Goal: Task Accomplishment & Management: Use online tool/utility

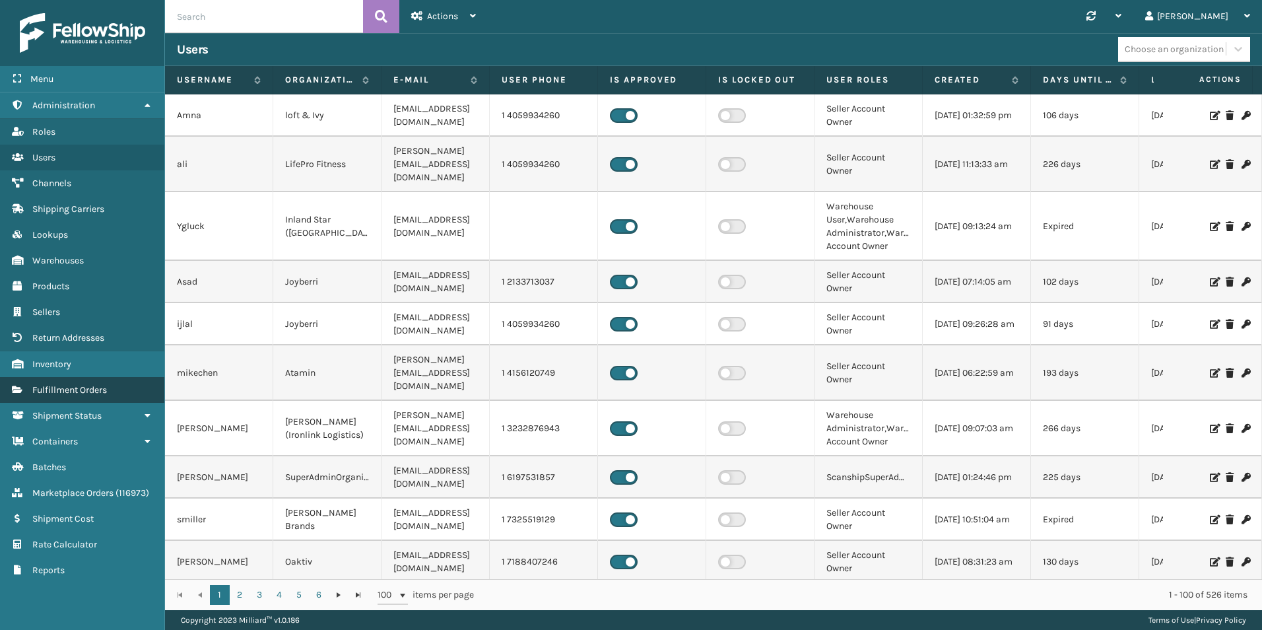
click at [102, 393] on span "Fulfillment Orders" at bounding box center [69, 389] width 75 height 11
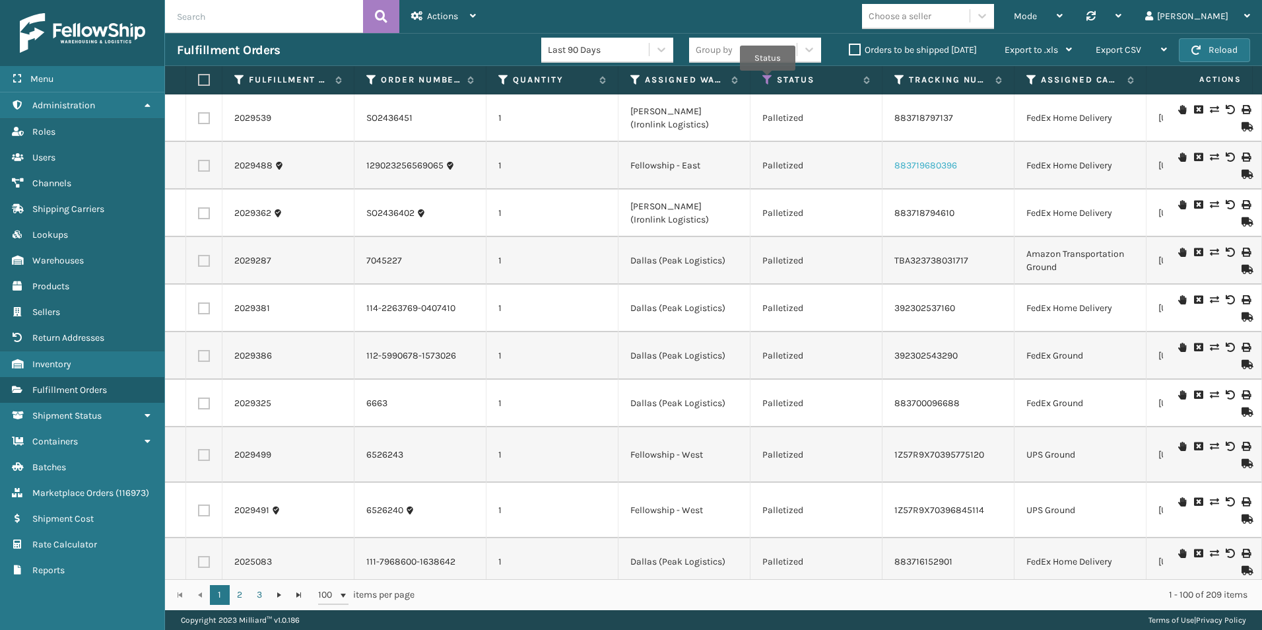
drag, startPoint x: 767, startPoint y: 80, endPoint x: 908, endPoint y: 170, distance: 167.1
click at [767, 80] on icon at bounding box center [767, 80] width 11 height 12
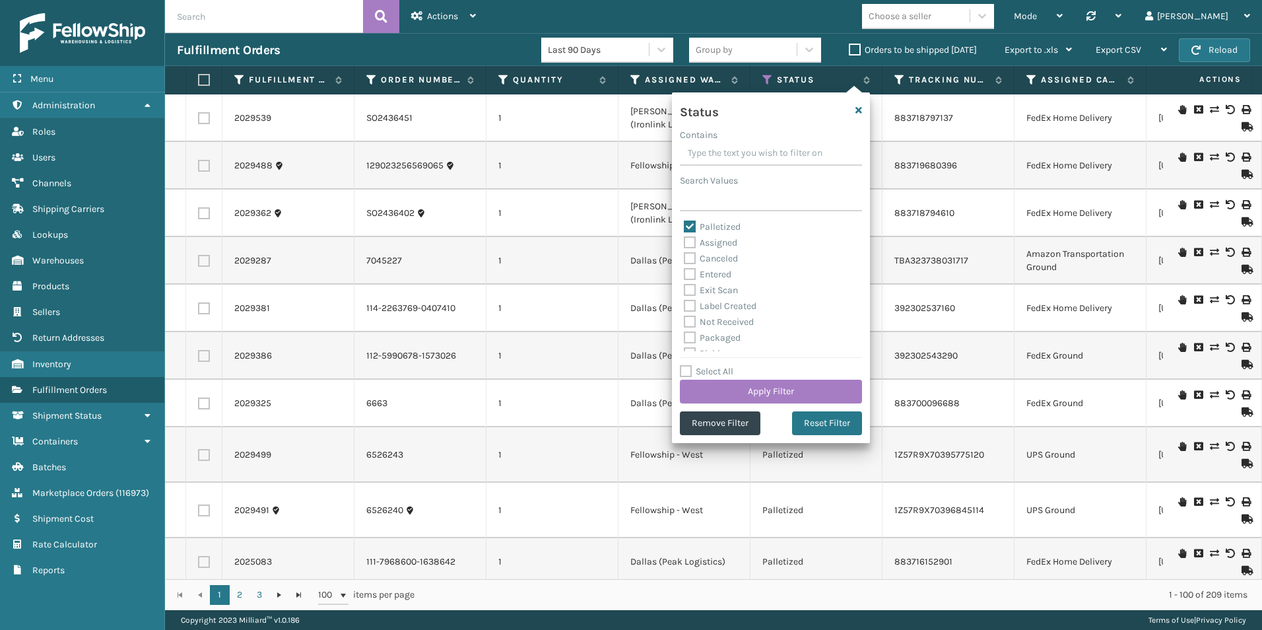
click at [692, 226] on label "Palletized" at bounding box center [712, 226] width 57 height 11
click at [684, 226] on input "Palletized" at bounding box center [684, 223] width 1 height 9
checkbox input "false"
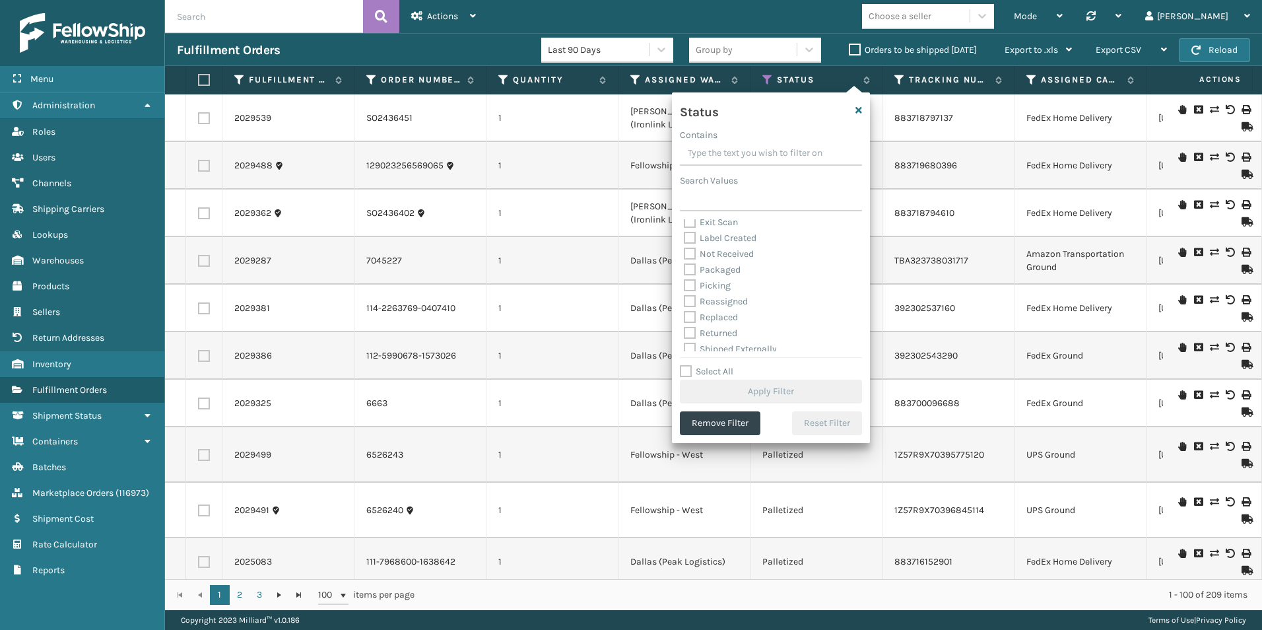
scroll to position [74, 0]
click at [690, 277] on label "Picking" at bounding box center [707, 279] width 47 height 11
click at [684, 277] on input "Picking" at bounding box center [684, 276] width 1 height 9
checkbox input "true"
click at [772, 391] on button "Apply Filter" at bounding box center [771, 391] width 182 height 24
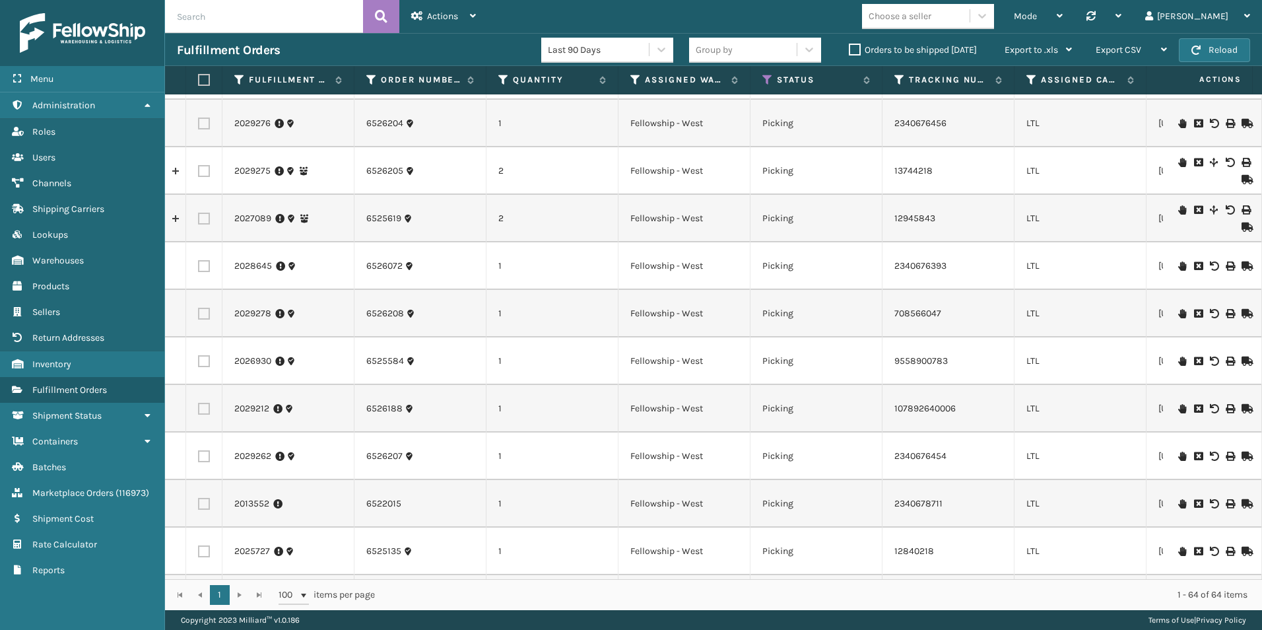
scroll to position [0, 0]
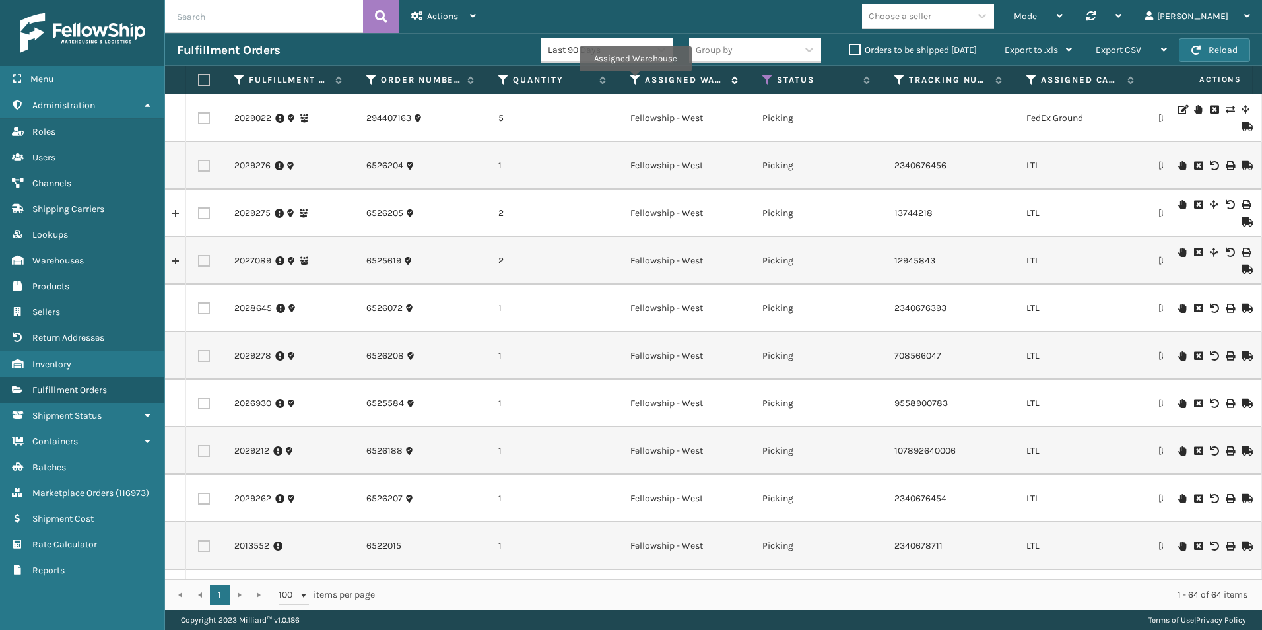
click at [635, 81] on icon at bounding box center [635, 80] width 11 height 12
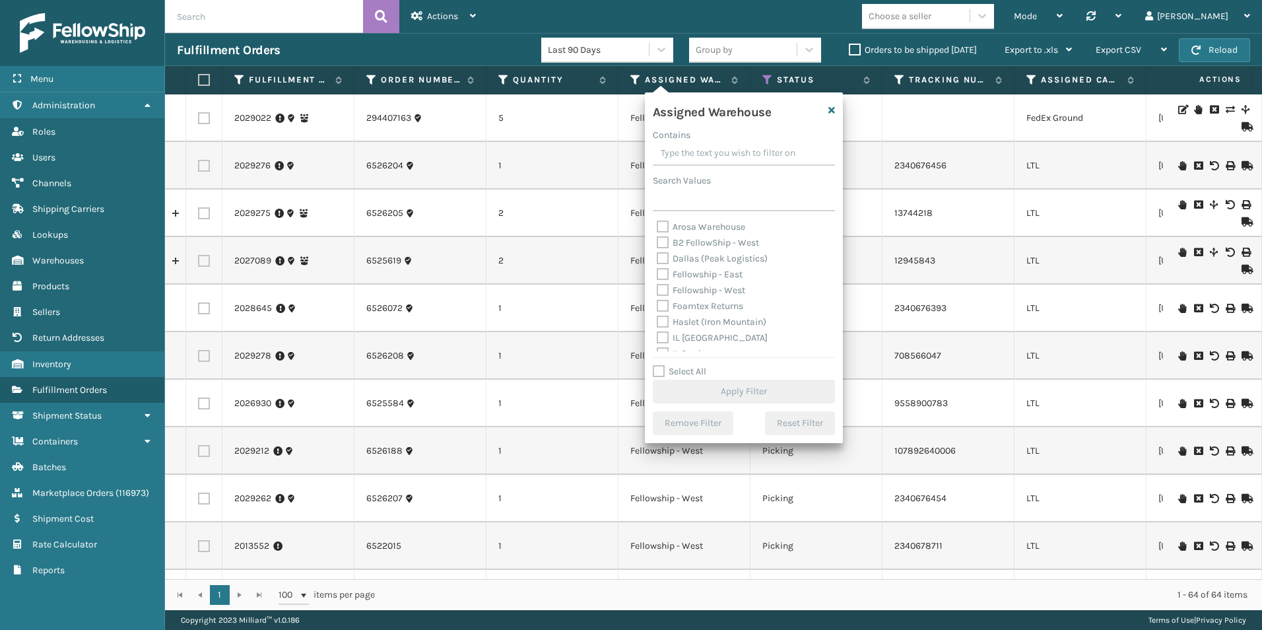
click at [661, 290] on label "Fellowship - West" at bounding box center [701, 289] width 88 height 11
click at [657, 290] on input "Fellowship - West" at bounding box center [657, 286] width 1 height 9
checkbox input "true"
click at [767, 389] on button "Apply Filter" at bounding box center [744, 391] width 182 height 24
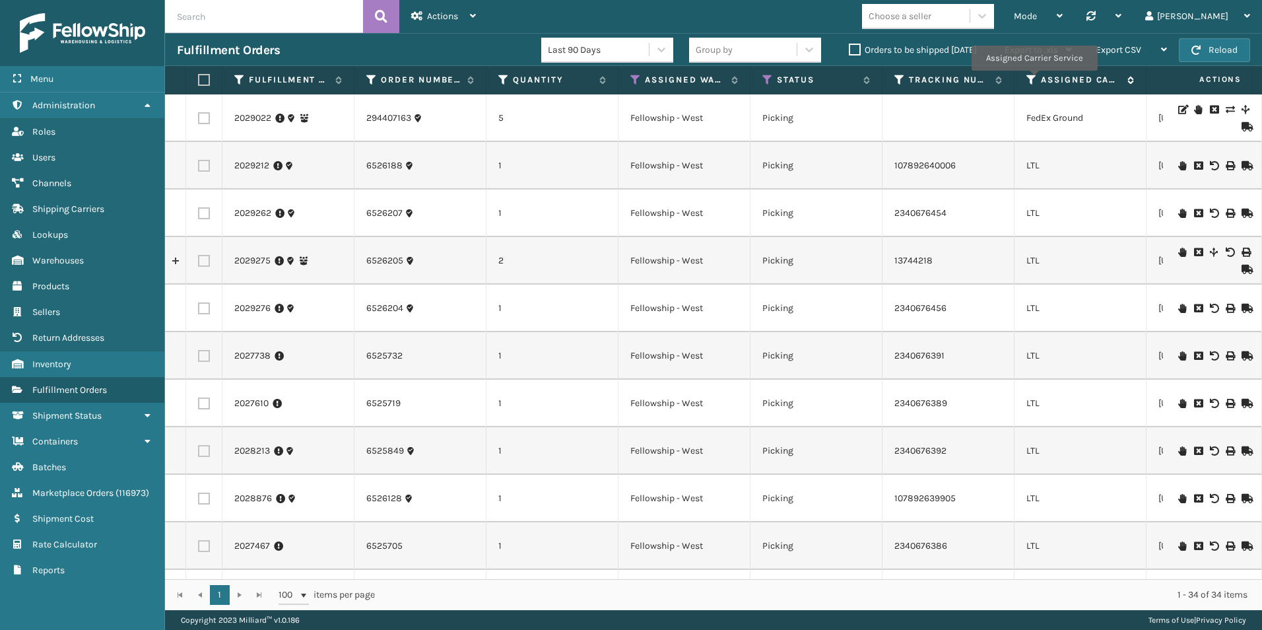
click at [1033, 80] on icon at bounding box center [1031, 80] width 11 height 12
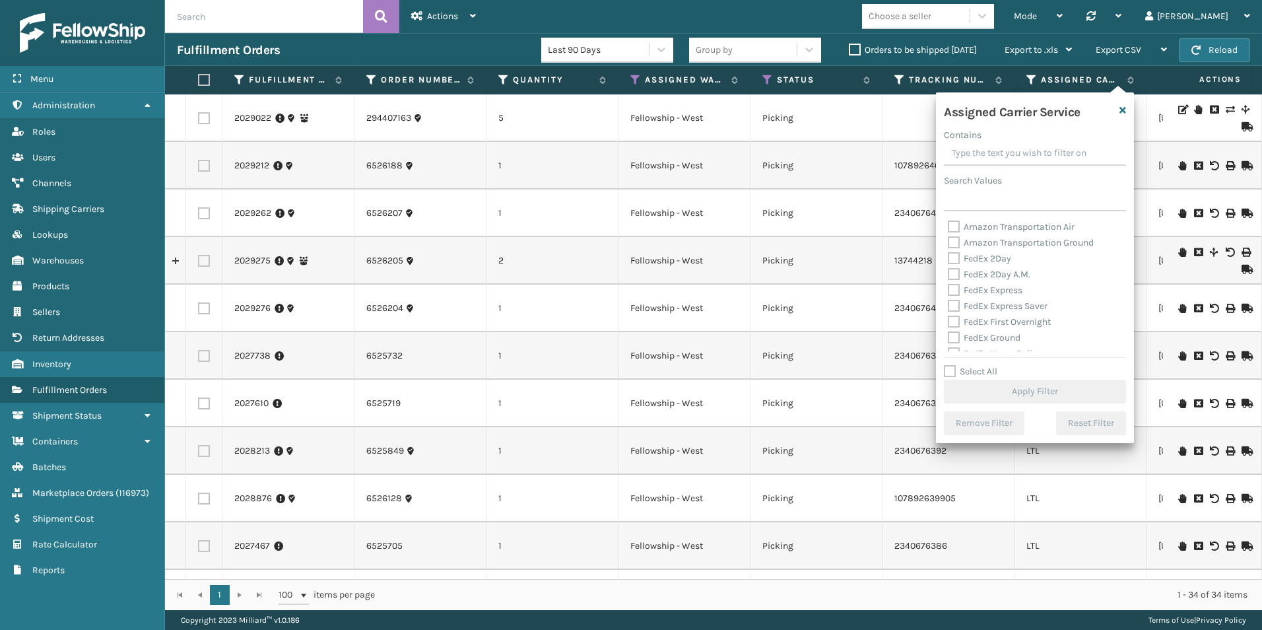
click at [952, 368] on label "Select All" at bounding box center [970, 371] width 53 height 11
click at [952, 365] on input "Select All" at bounding box center [1043, 364] width 198 height 1
checkbox input "true"
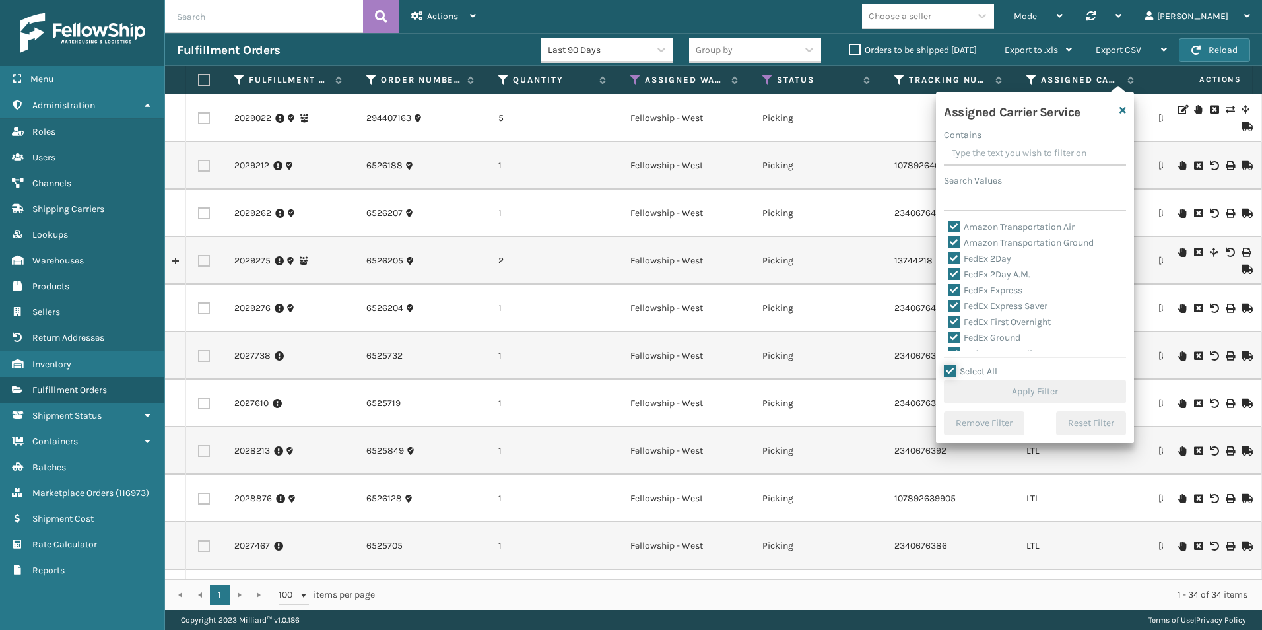
checkbox input "true"
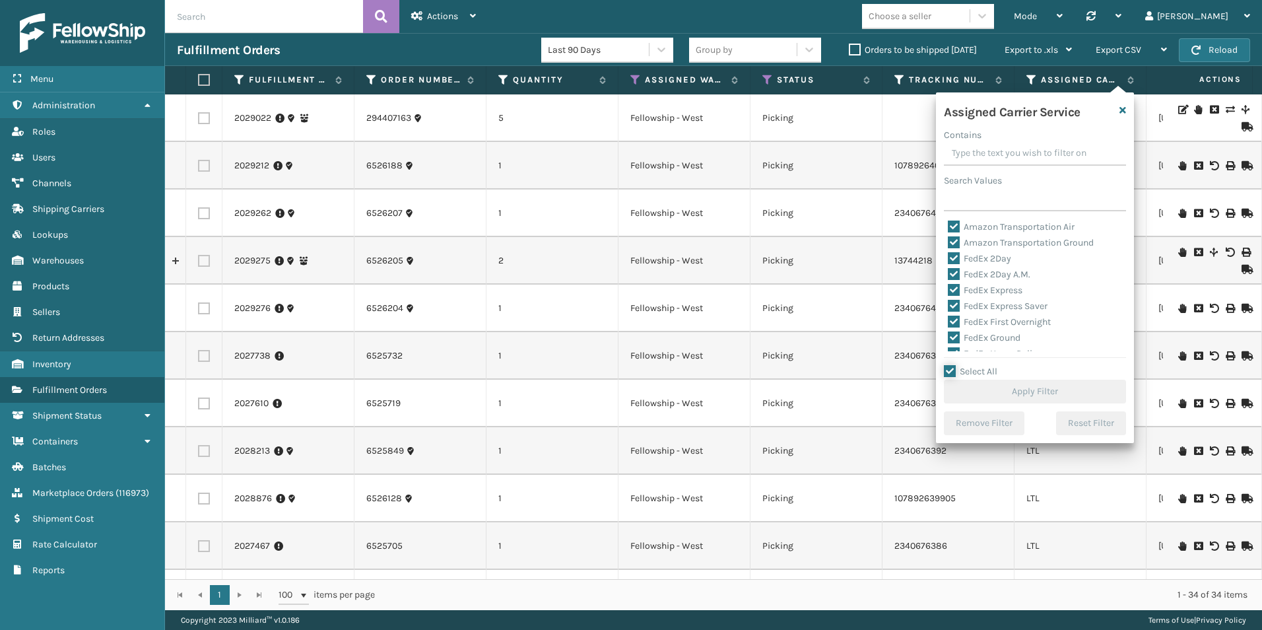
checkbox input "true"
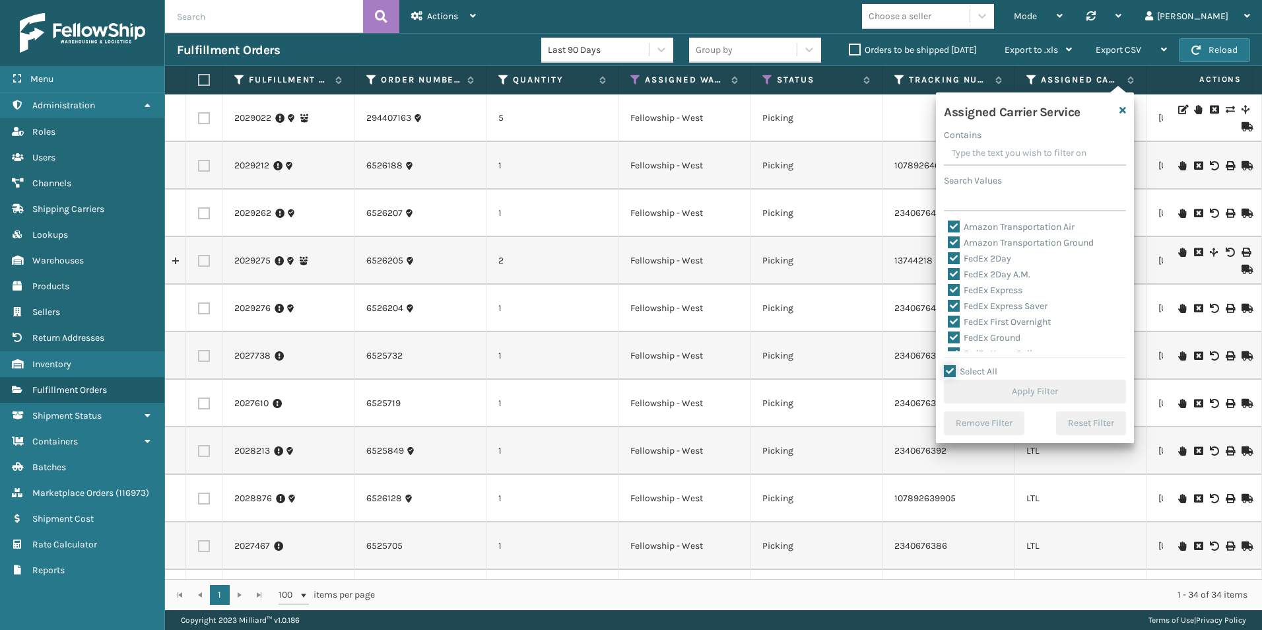
checkbox input "true"
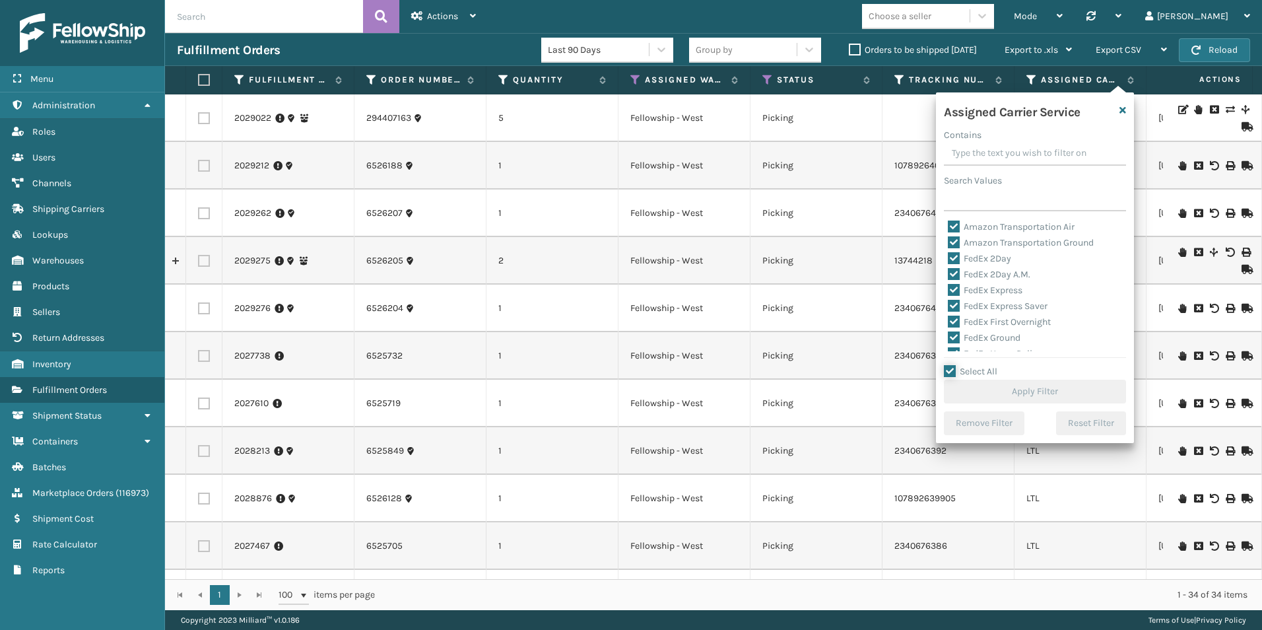
checkbox input "true"
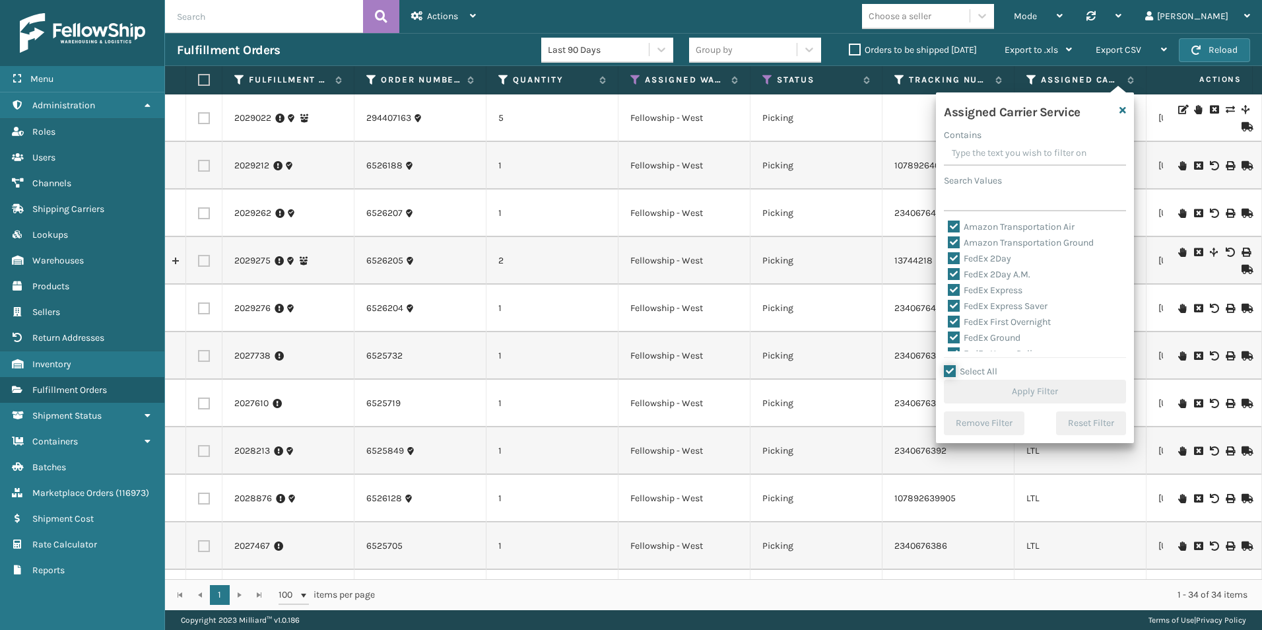
checkbox input "true"
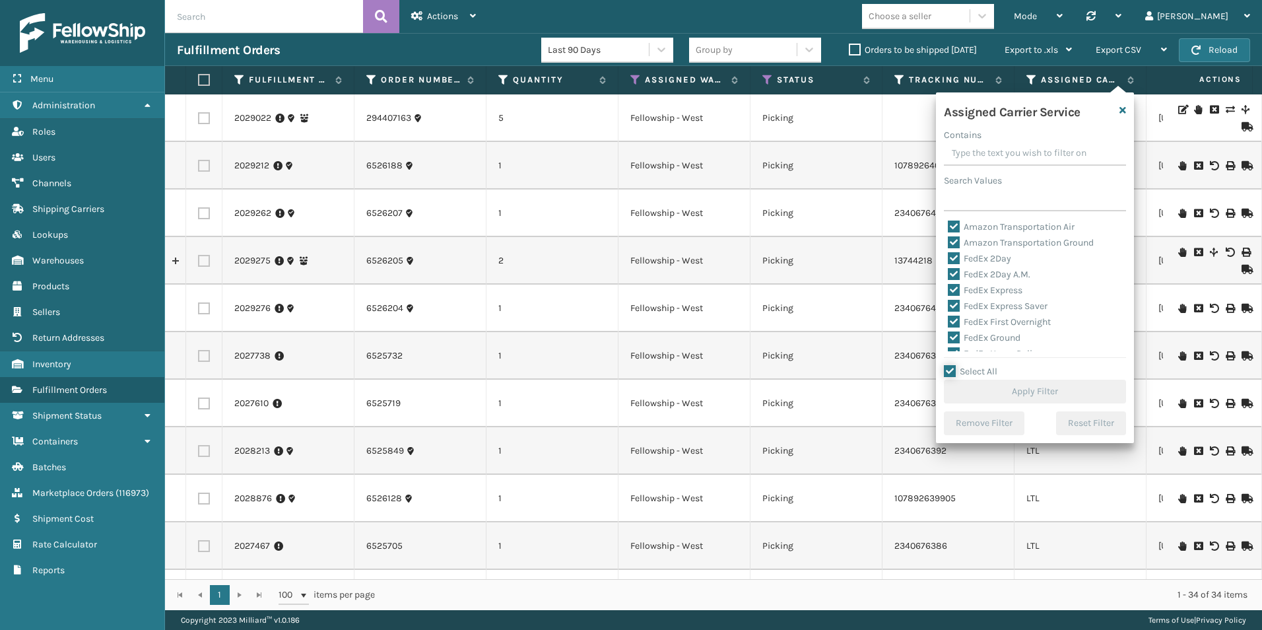
checkbox input "true"
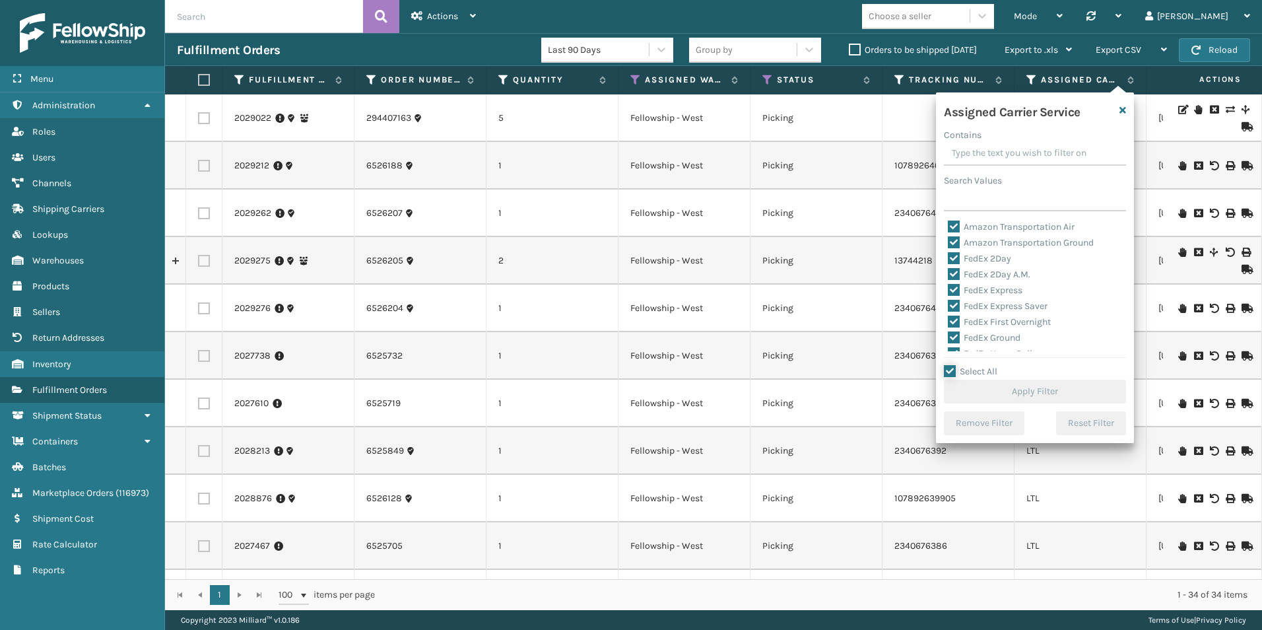
checkbox input "true"
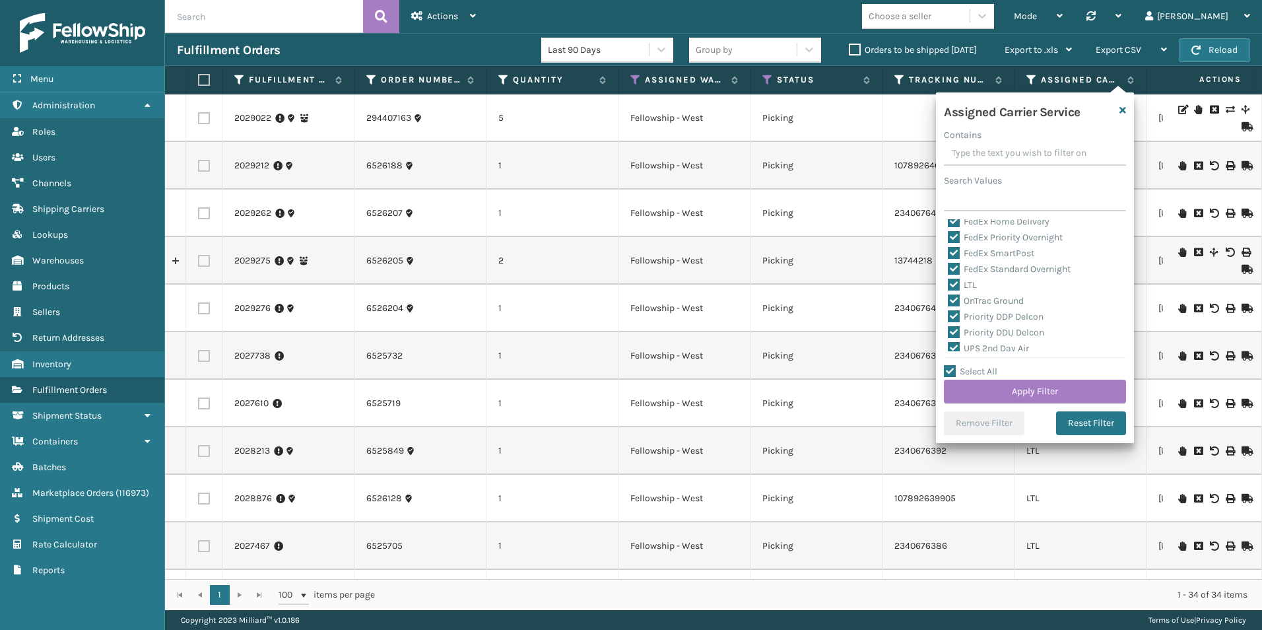
click at [954, 282] on label "LTL" at bounding box center [962, 284] width 29 height 11
click at [948, 282] on input "LTL" at bounding box center [948, 281] width 1 height 9
checkbox input "false"
click at [1029, 389] on button "Apply Filter" at bounding box center [1035, 391] width 182 height 24
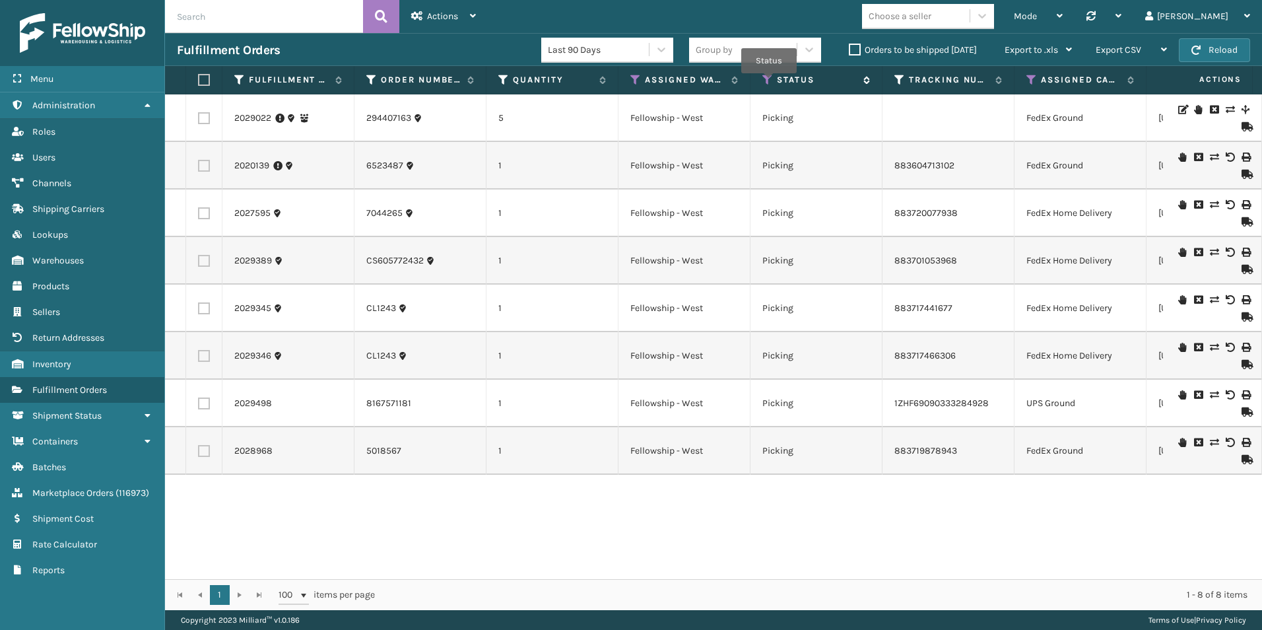
click at [769, 82] on icon at bounding box center [767, 80] width 11 height 12
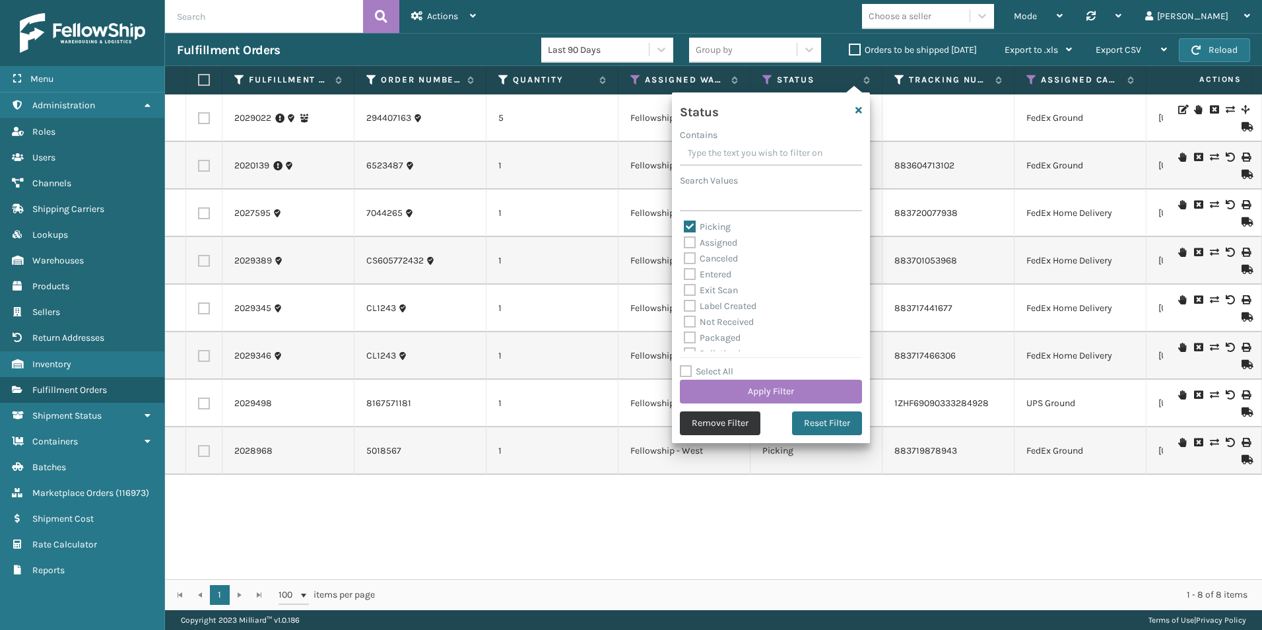
click at [740, 425] on button "Remove Filter" at bounding box center [720, 423] width 81 height 24
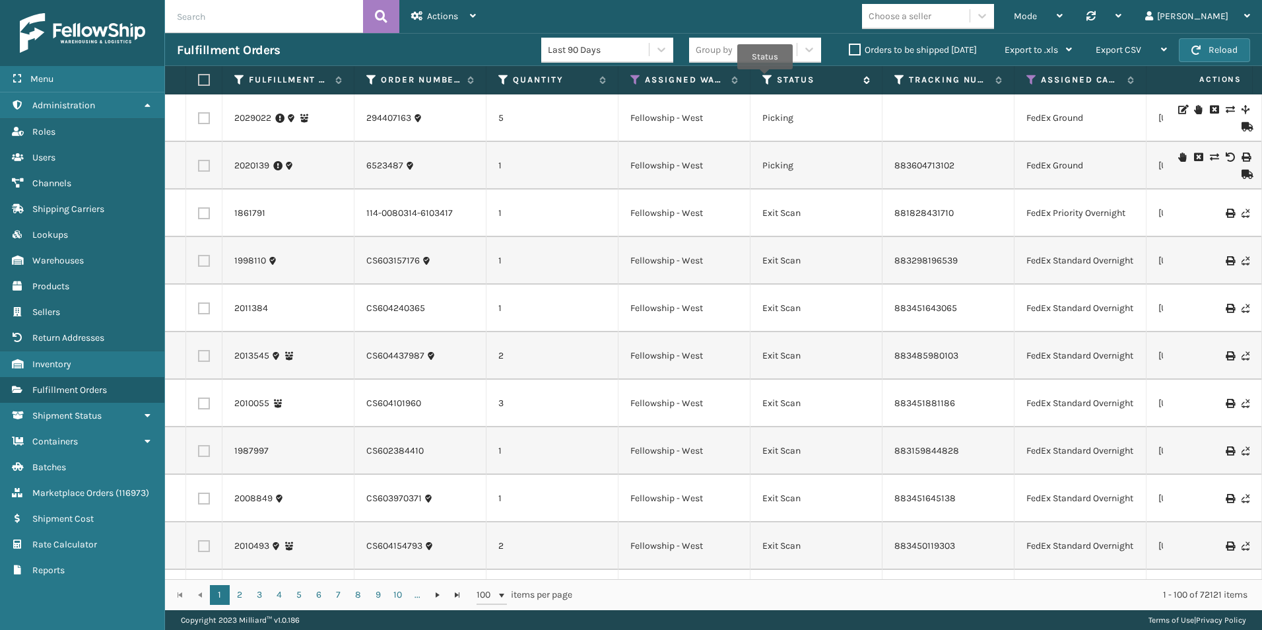
click at [765, 78] on icon at bounding box center [767, 80] width 11 height 12
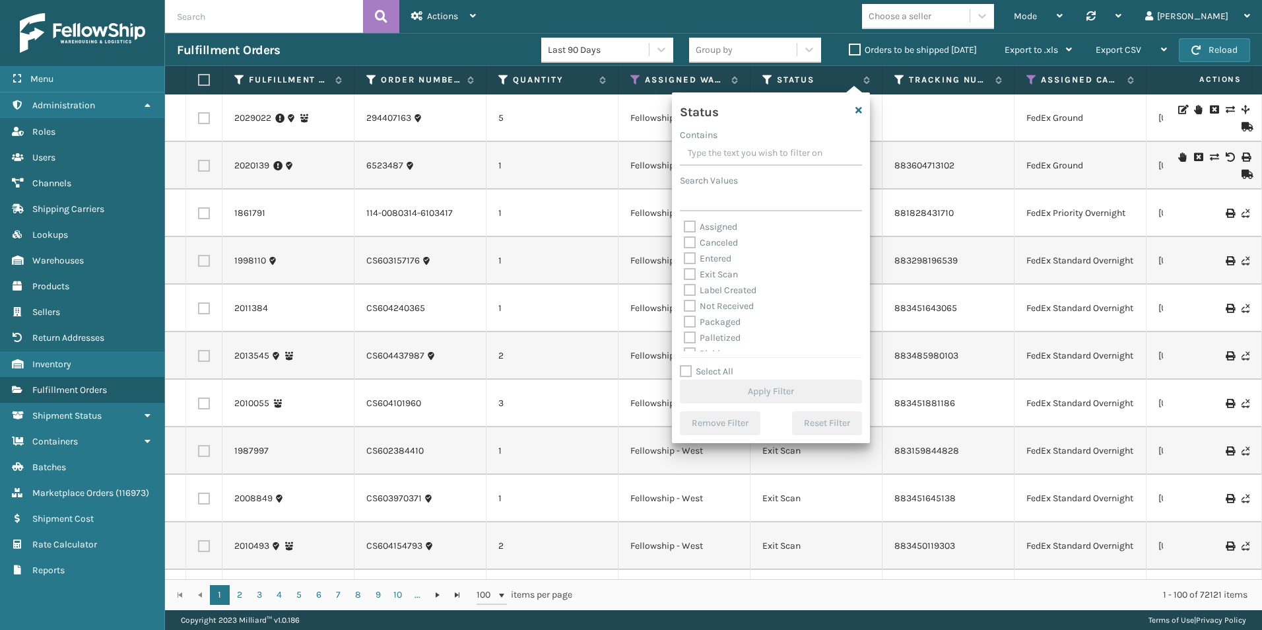
click at [858, 46] on label "Orders to be shipped [DATE]" at bounding box center [913, 49] width 128 height 11
click at [849, 46] on input "Orders to be shipped [DATE]" at bounding box center [849, 46] width 1 height 9
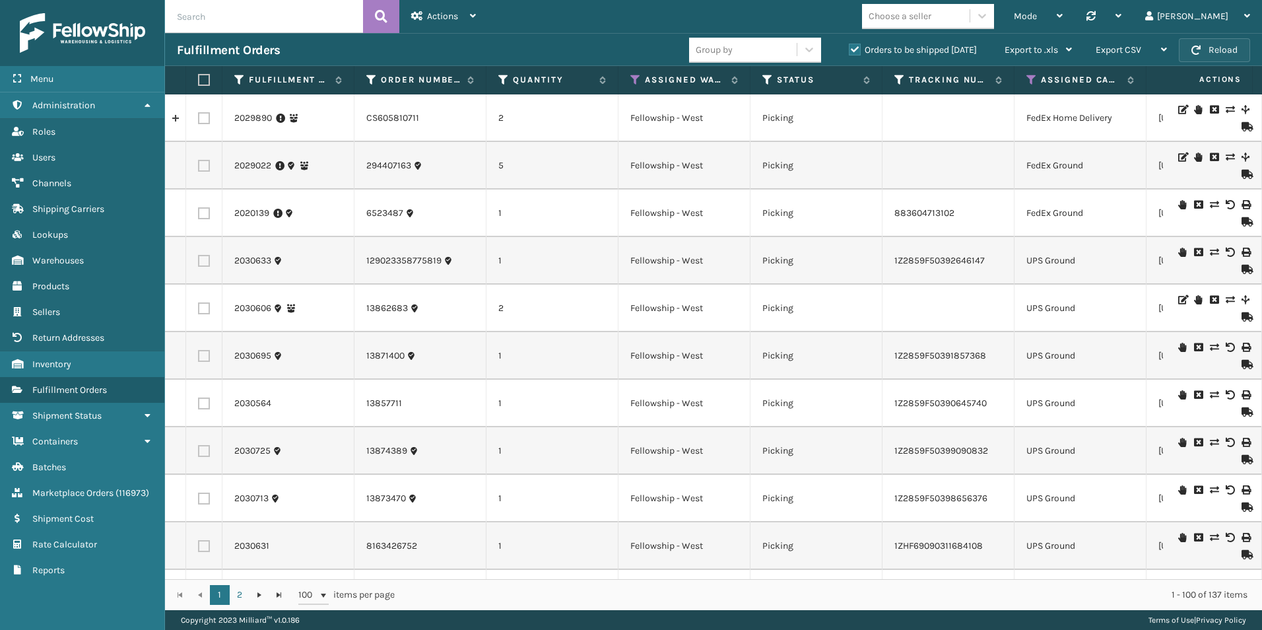
click at [1232, 44] on button "Reload" at bounding box center [1214, 50] width 71 height 24
